Goal: Register for event/course

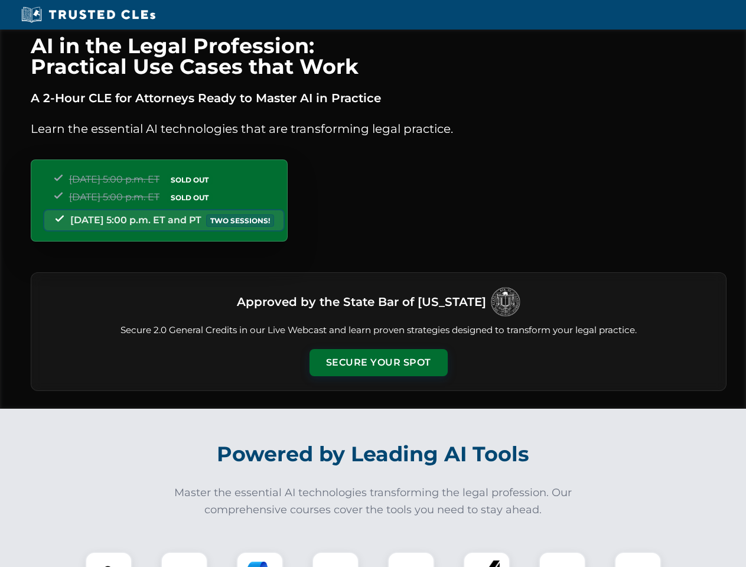
click at [378, 363] on button "Secure Your Spot" at bounding box center [379, 362] width 138 height 27
click at [109, 559] on img at bounding box center [109, 575] width 34 height 34
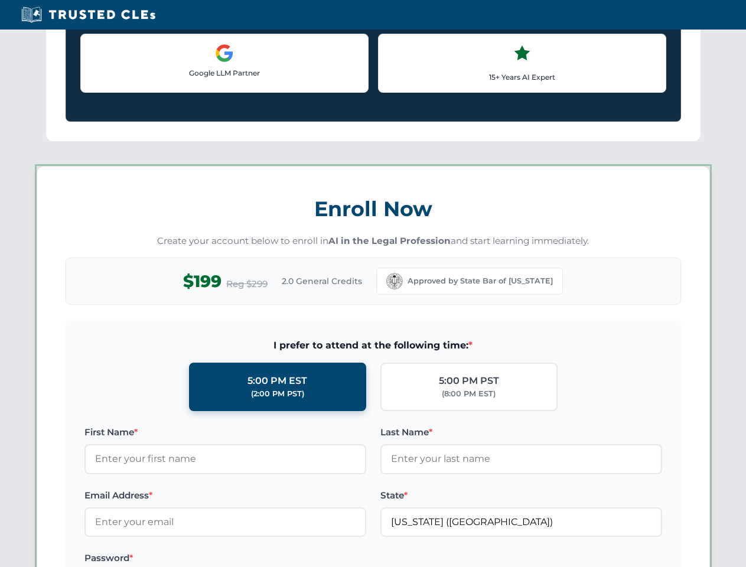
click at [260, 559] on div "AI in the Legal Profession: Practical Use Cases that Work A 2-Hour CLE for Atto…" at bounding box center [373, 554] width 746 height 2764
